Goal: Find specific page/section: Find specific page/section

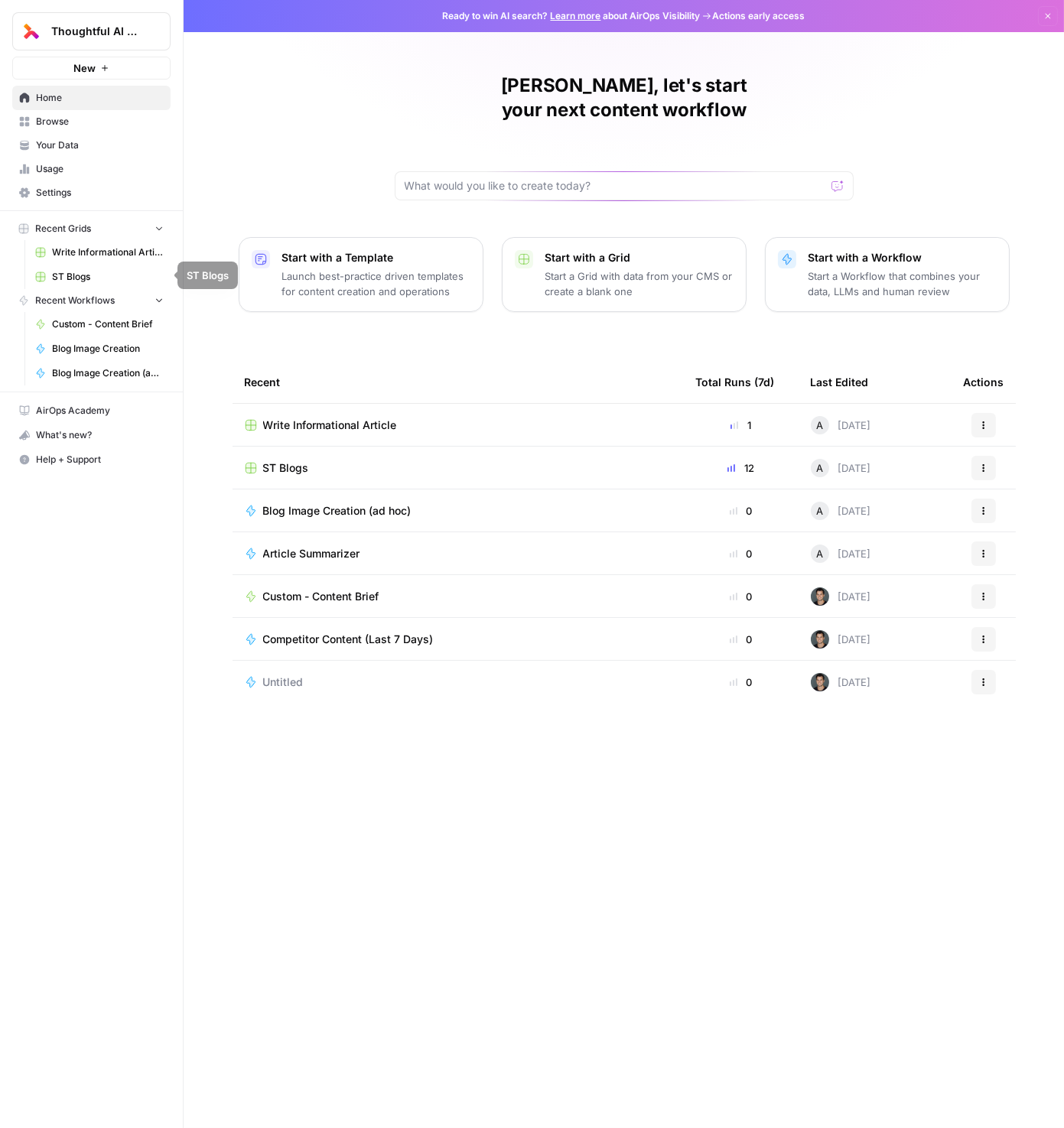
click at [48, 176] on link "Usage" at bounding box center [92, 169] width 159 height 24
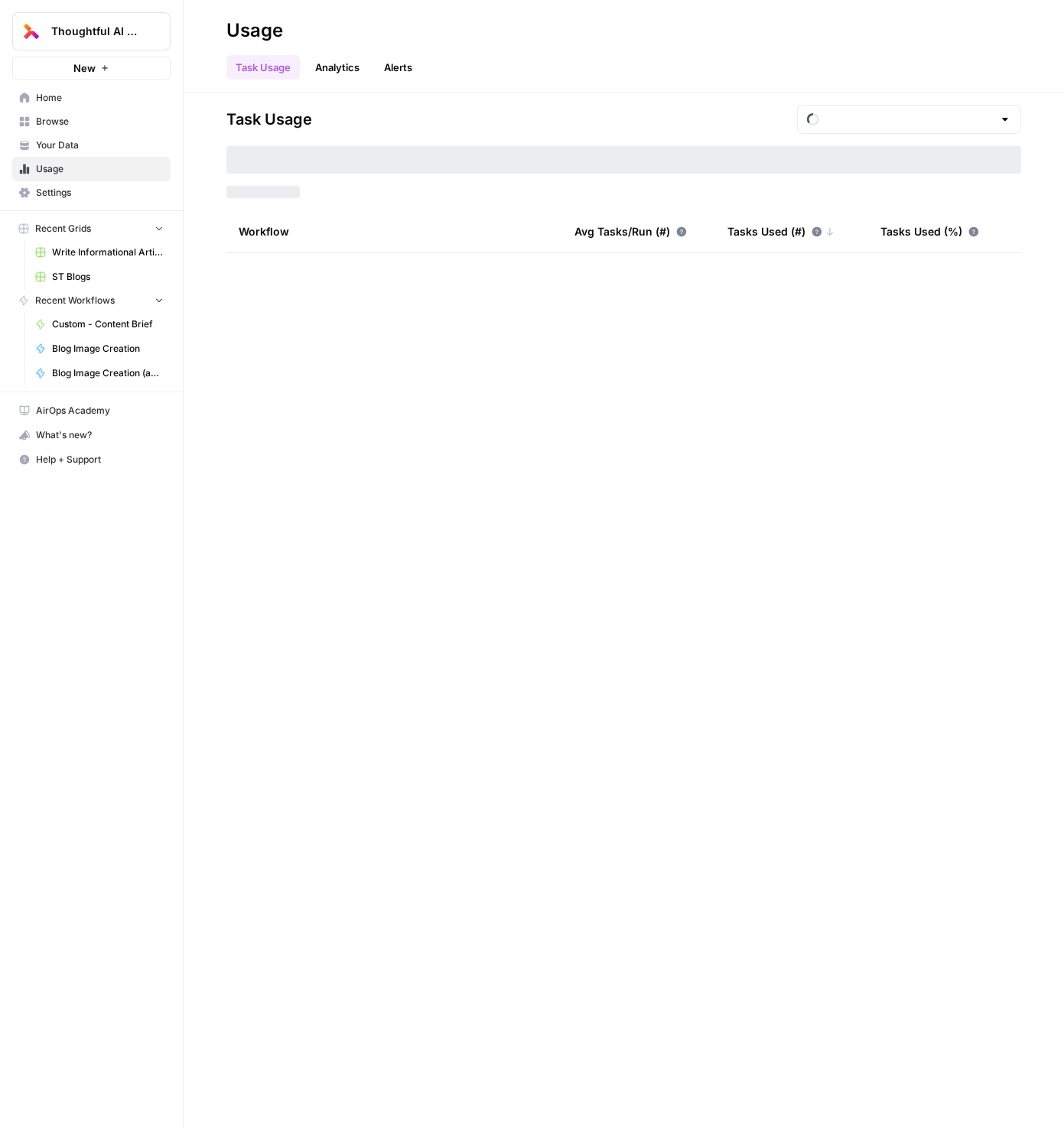
type input "August Tasks"
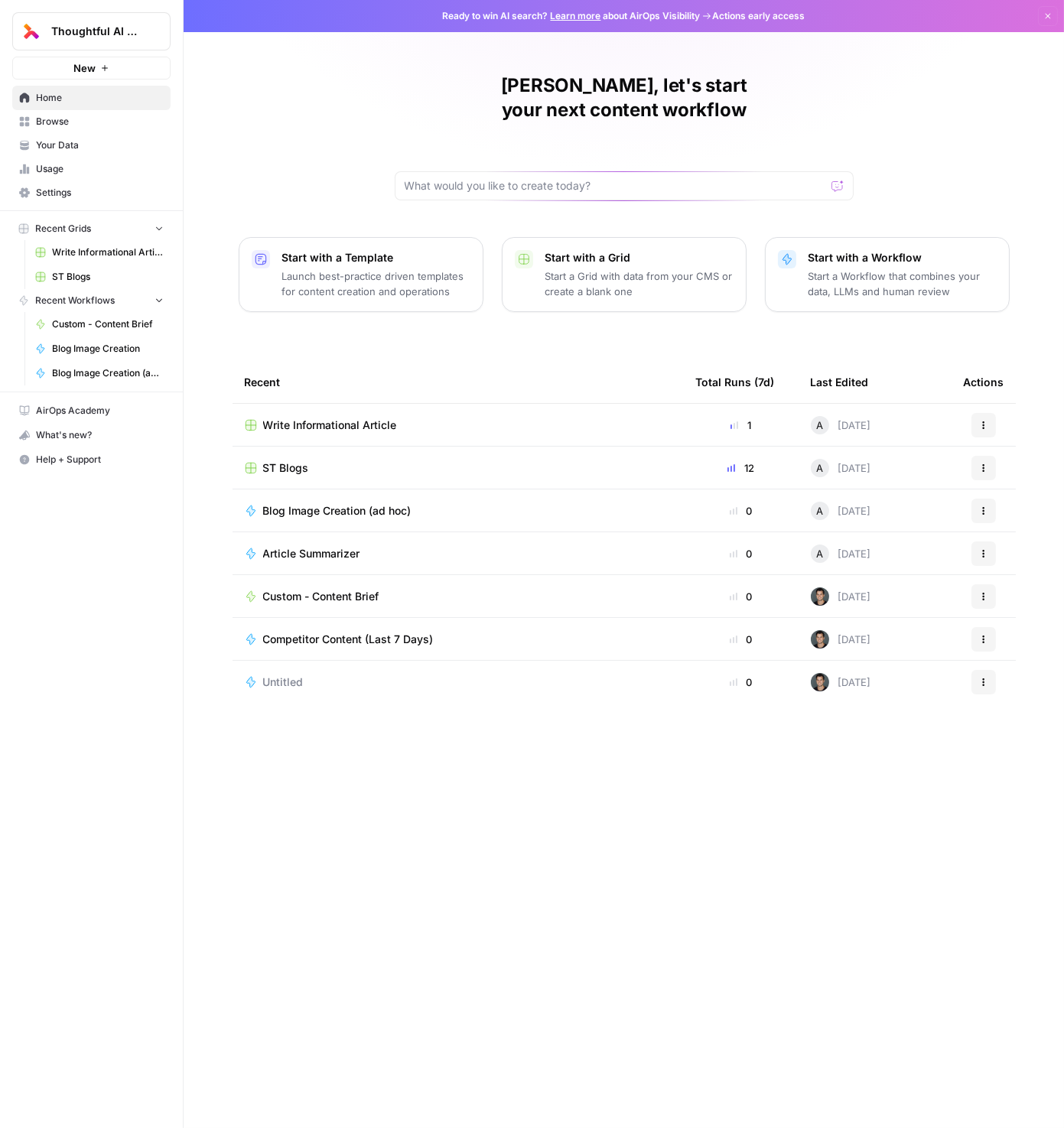
click at [325, 417] on span "Write Informational Article" at bounding box center [330, 425] width 134 height 15
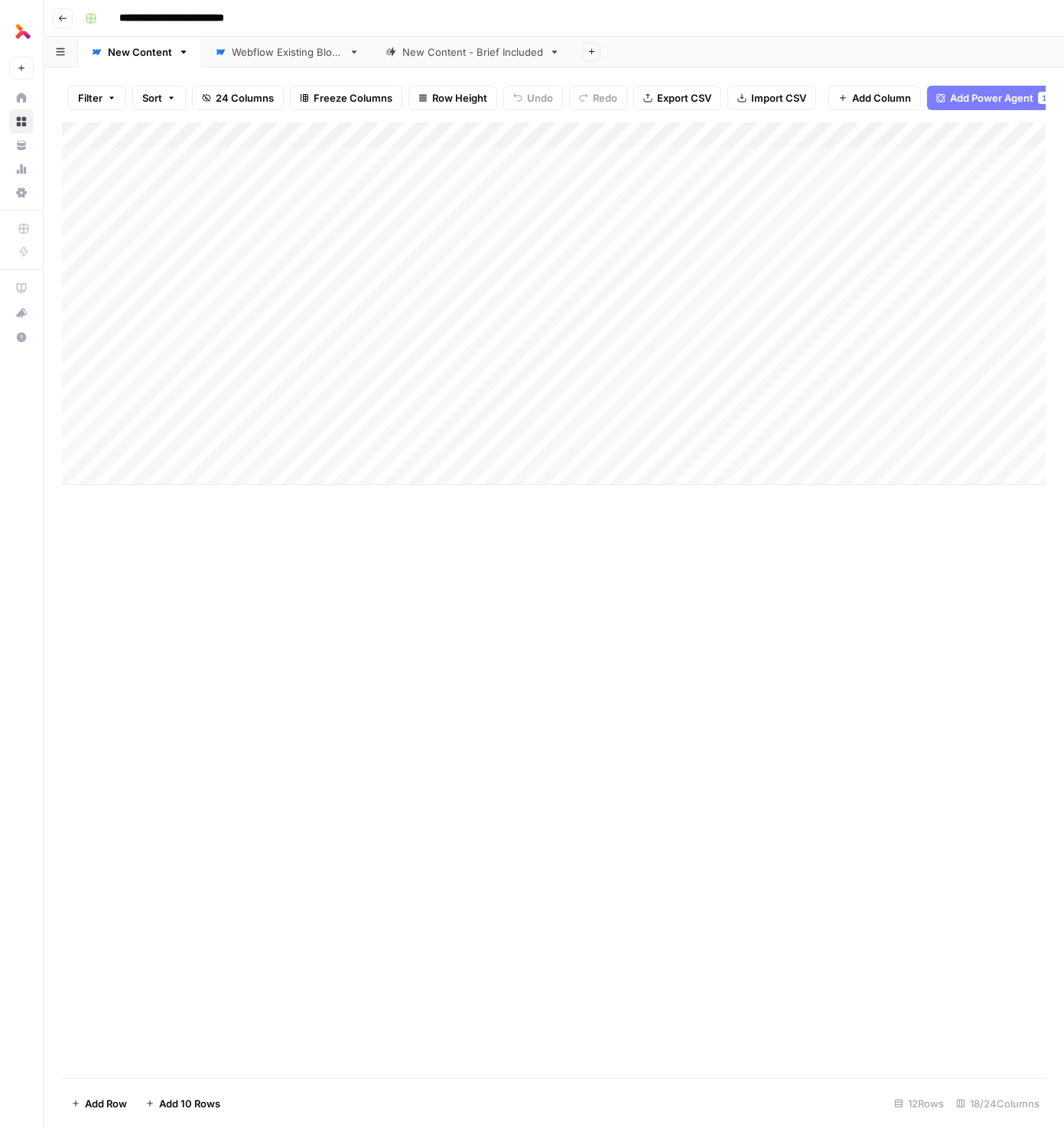
click at [285, 50] on div "Webflow Existing Blogs" at bounding box center [287, 52] width 111 height 15
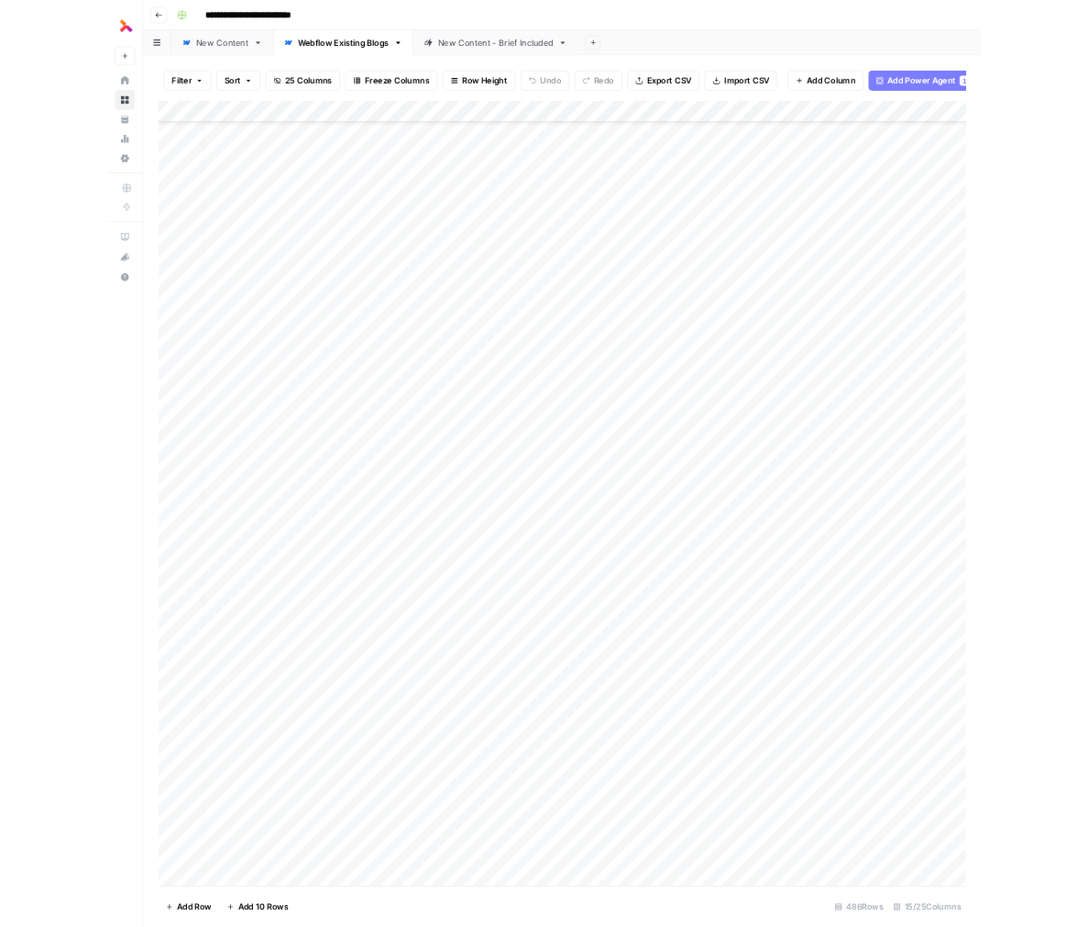
scroll to position [0, 9]
